Goal: Information Seeking & Learning: Learn about a topic

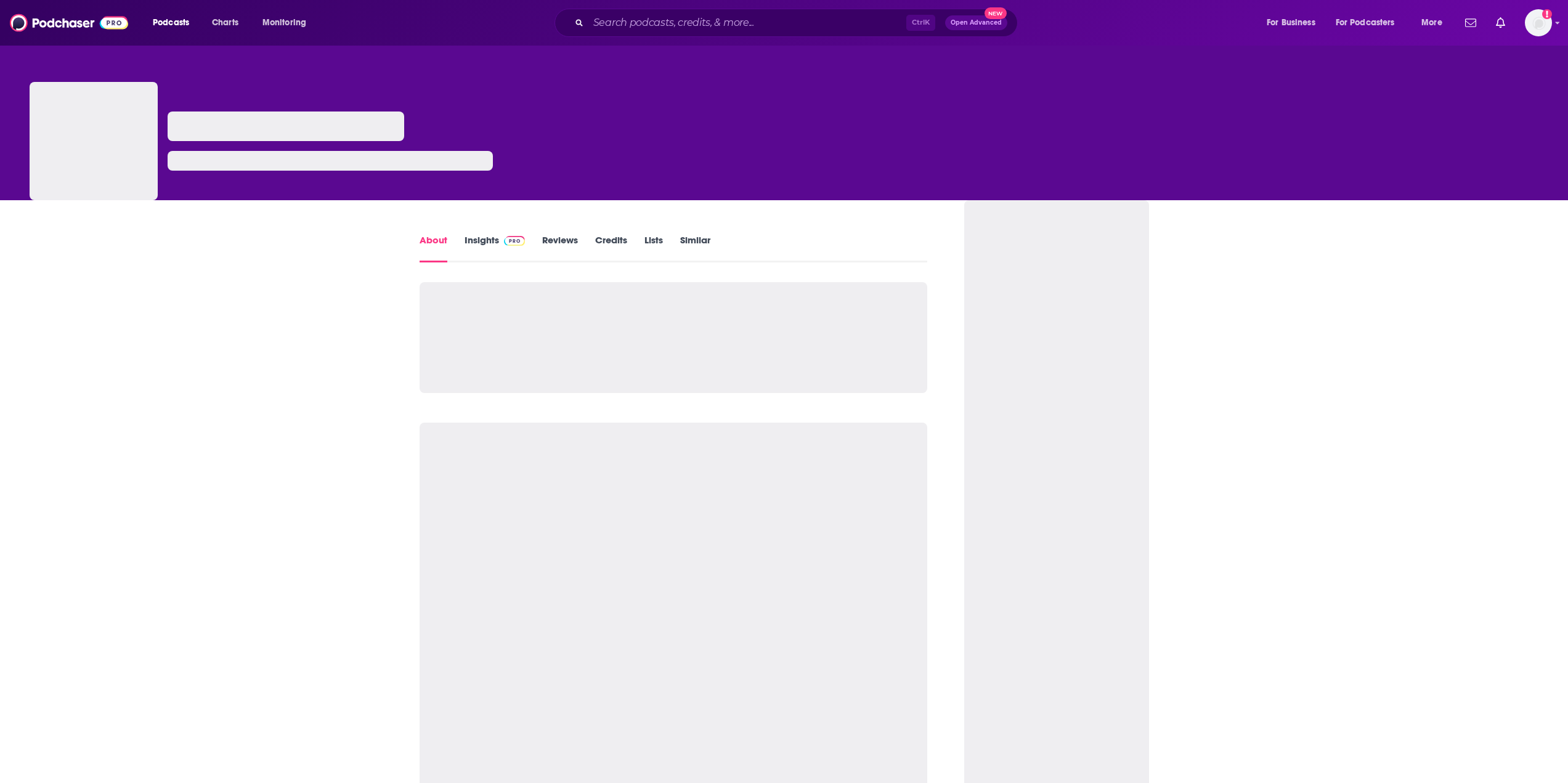
click at [484, 235] on link "Insights" at bounding box center [494, 248] width 61 height 29
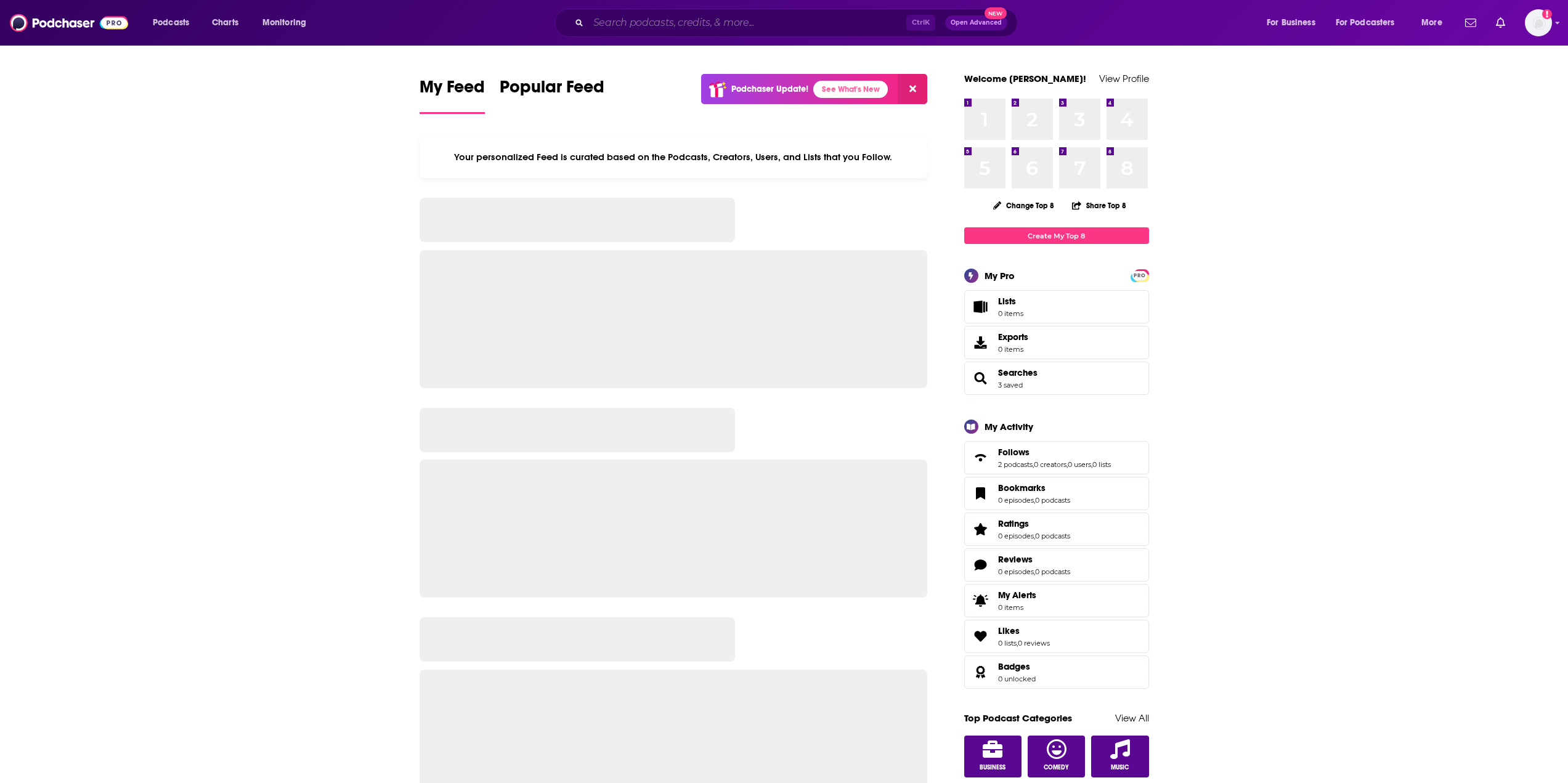
click at [740, 18] on input "Search podcasts, credits, & more..." at bounding box center [748, 23] width 318 height 20
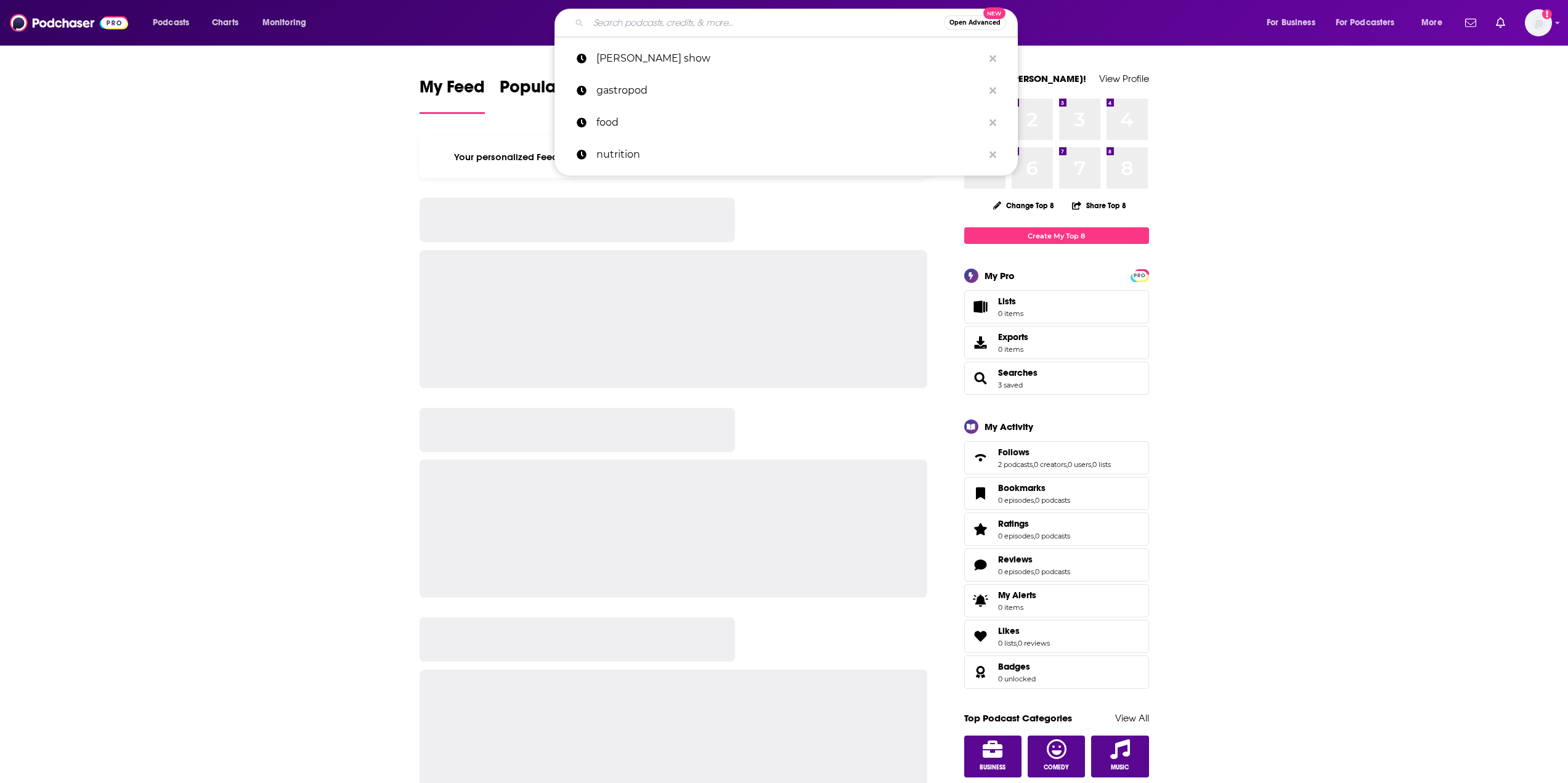
paste input "The Art of Fatherhood"
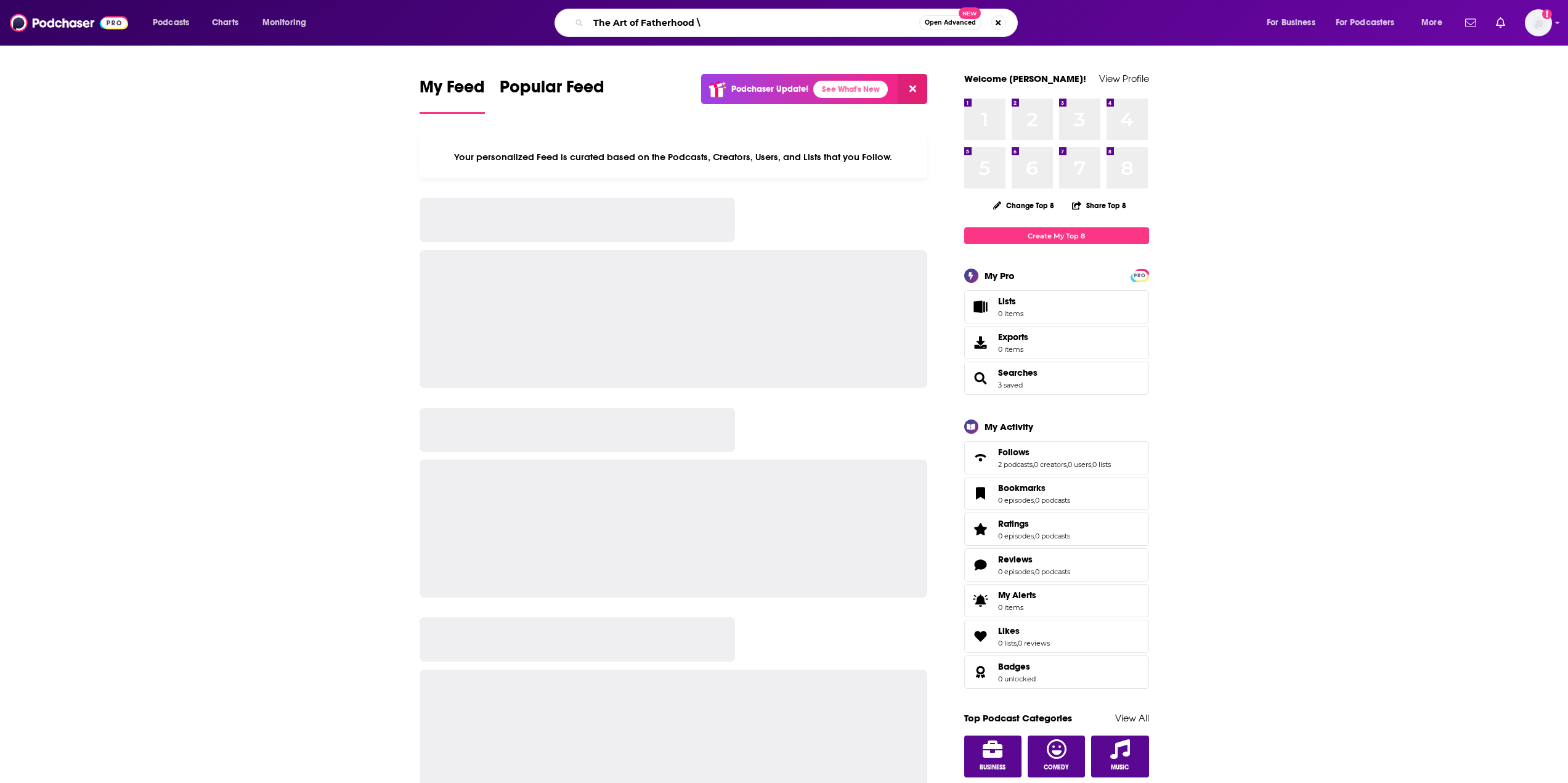
type input "The Art of Fatherhood \"
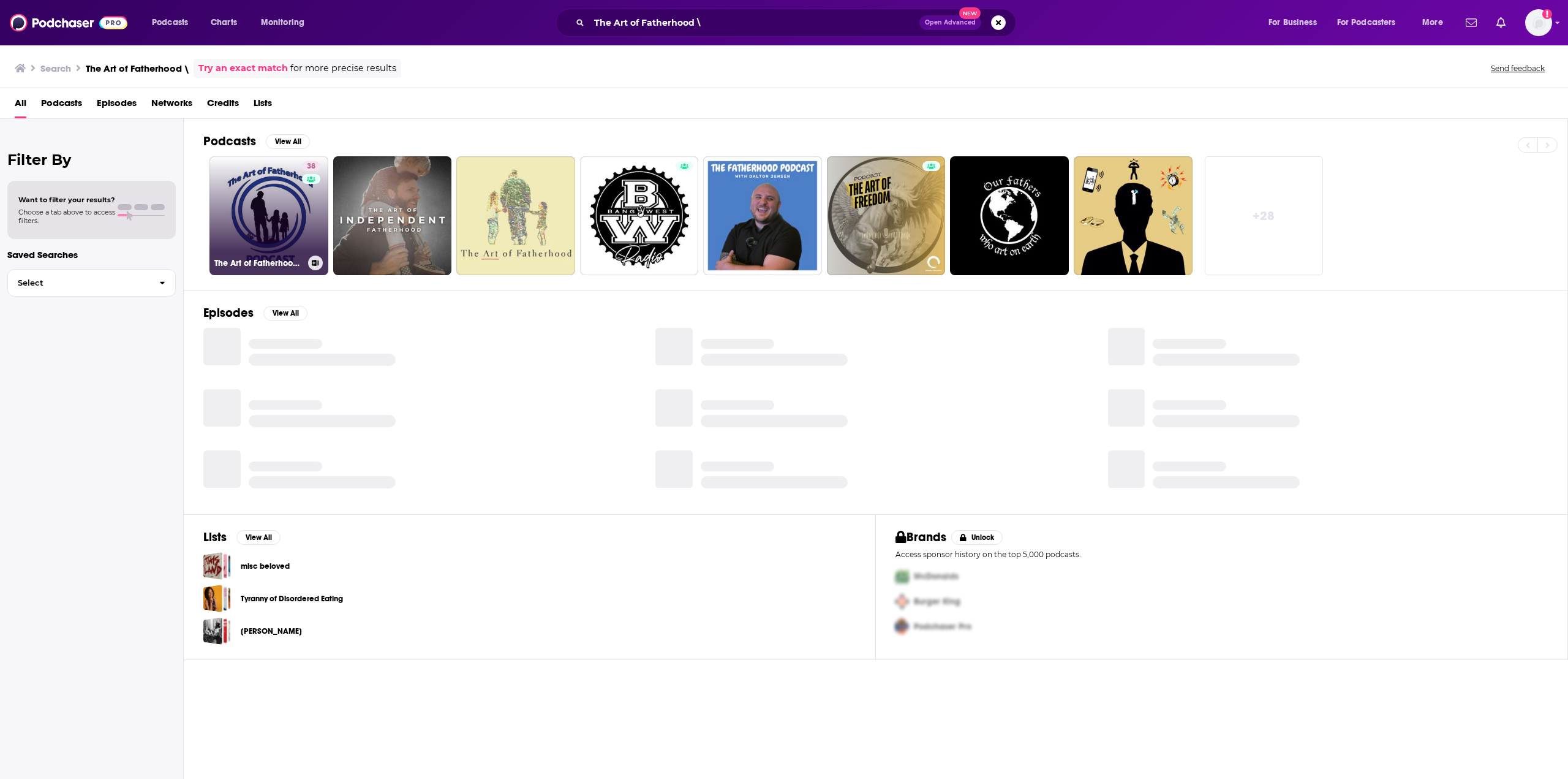
click at [273, 223] on link "38 The Art of Fatherhood Podcast" at bounding box center [269, 216] width 119 height 119
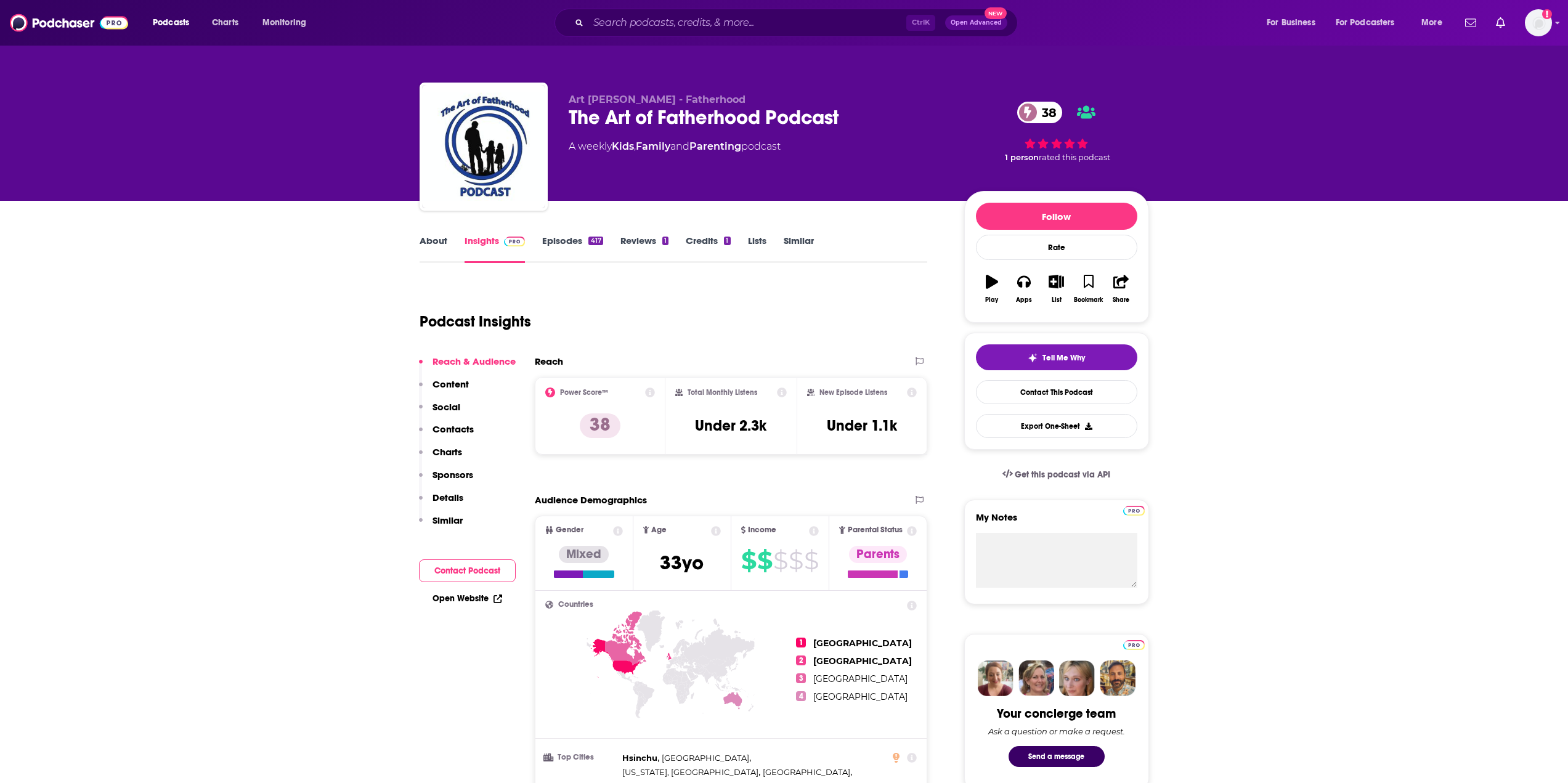
click at [562, 246] on link "Episodes 417" at bounding box center [572, 249] width 60 height 29
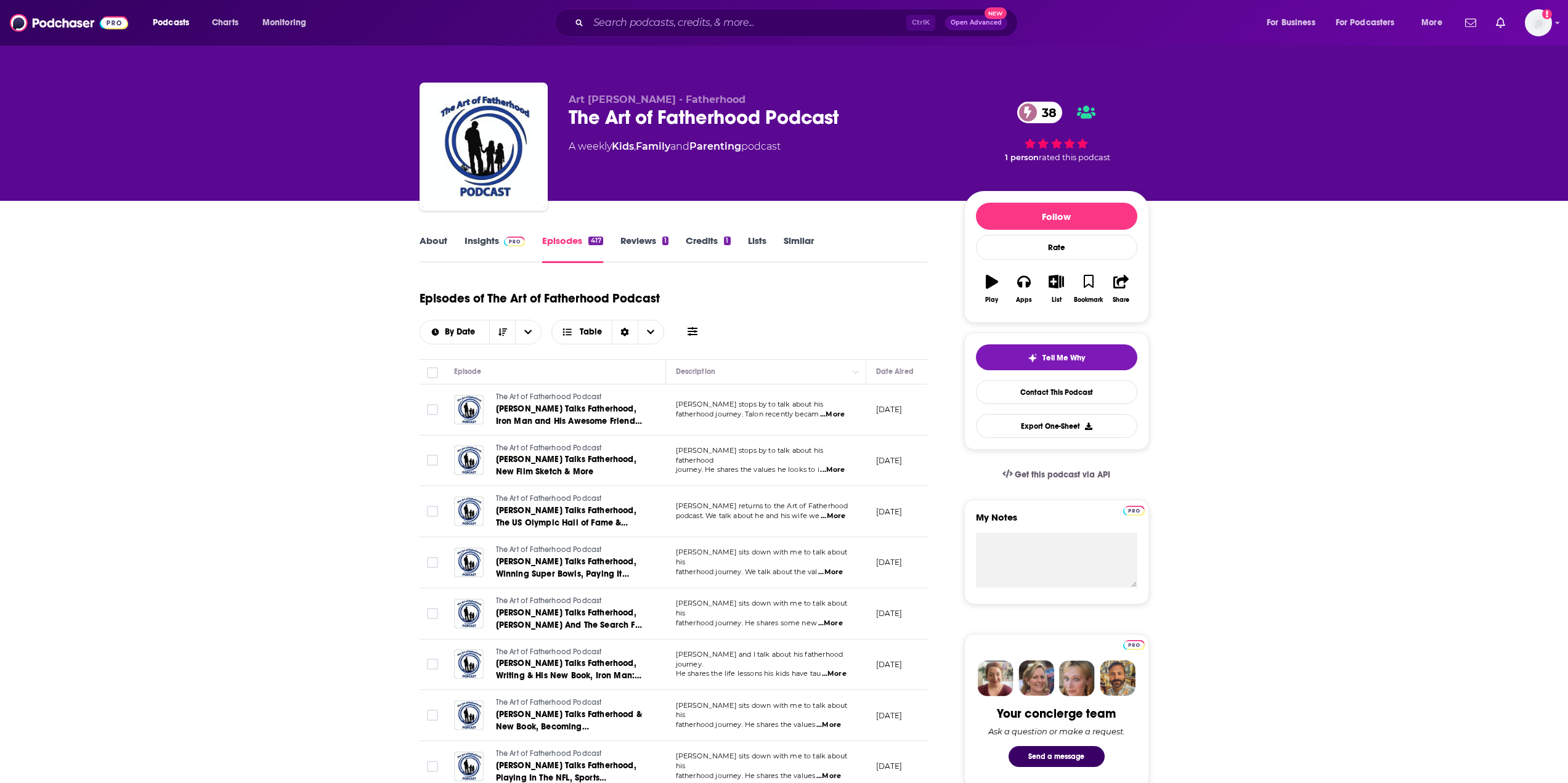
click at [504, 240] on img at bounding box center [515, 242] width 21 height 10
